Goal: Information Seeking & Learning: Compare options

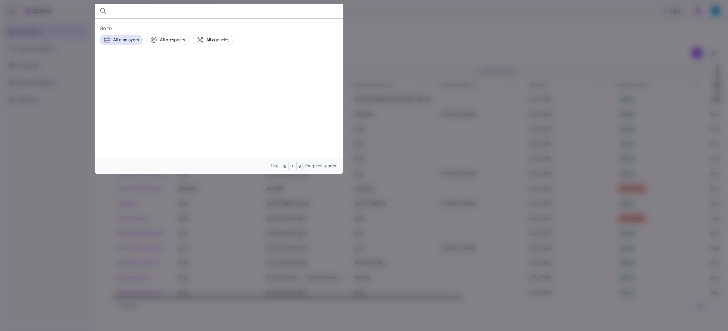
type input "F"
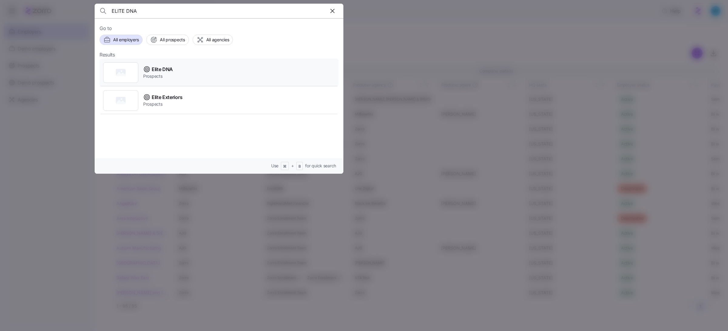
type input "ELITE DNA"
click at [223, 70] on div "Elite DNA Prospects" at bounding box center [218, 73] width 239 height 28
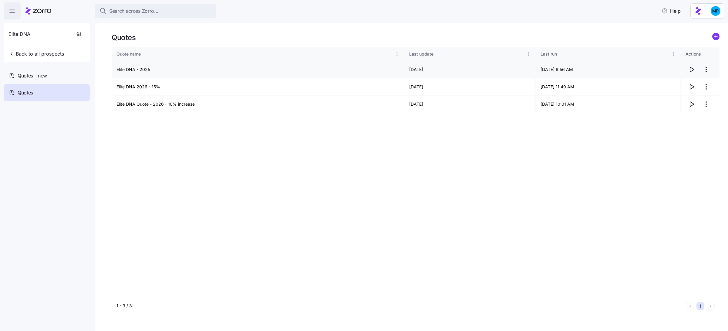
click at [693, 70] on icon "button" at bounding box center [692, 69] width 4 height 5
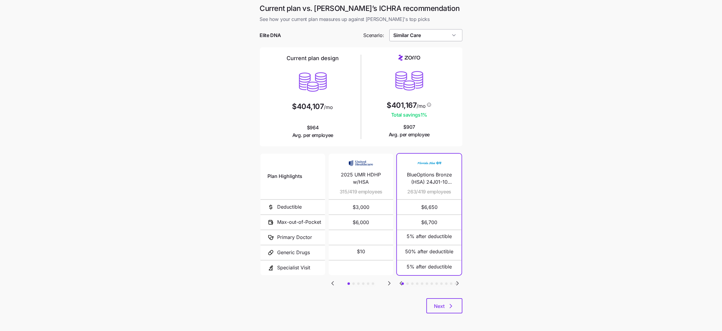
click at [431, 38] on input "Similar Care" at bounding box center [425, 35] width 73 height 12
click at [427, 95] on div "Low Cost Gold" at bounding box center [426, 98] width 68 height 12
type input "Low Cost Gold"
click at [478, 125] on main "Current plan vs. Zorro’s ICHRA recommendation See how your current plan measure…" at bounding box center [361, 165] width 722 height 331
click at [453, 282] on div "Plan Highlights Deductible Max-out-of-Pocket Primary Doctor Generic Drugs Speci…" at bounding box center [361, 225] width 203 height 146
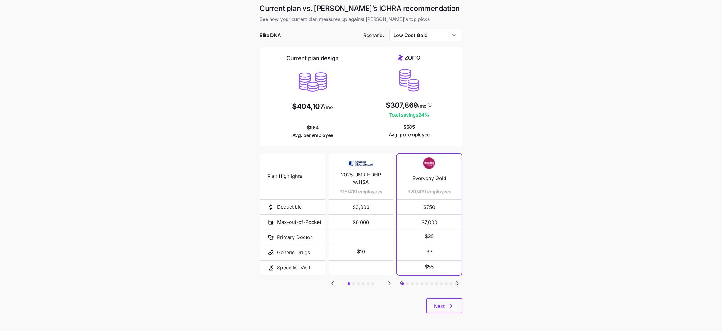
click at [458, 282] on icon "Go to next slide" at bounding box center [458, 283] width 2 height 4
click at [401, 282] on icon "Go to previous slide" at bounding box center [401, 283] width 2 height 4
